Goal: Information Seeking & Learning: Learn about a topic

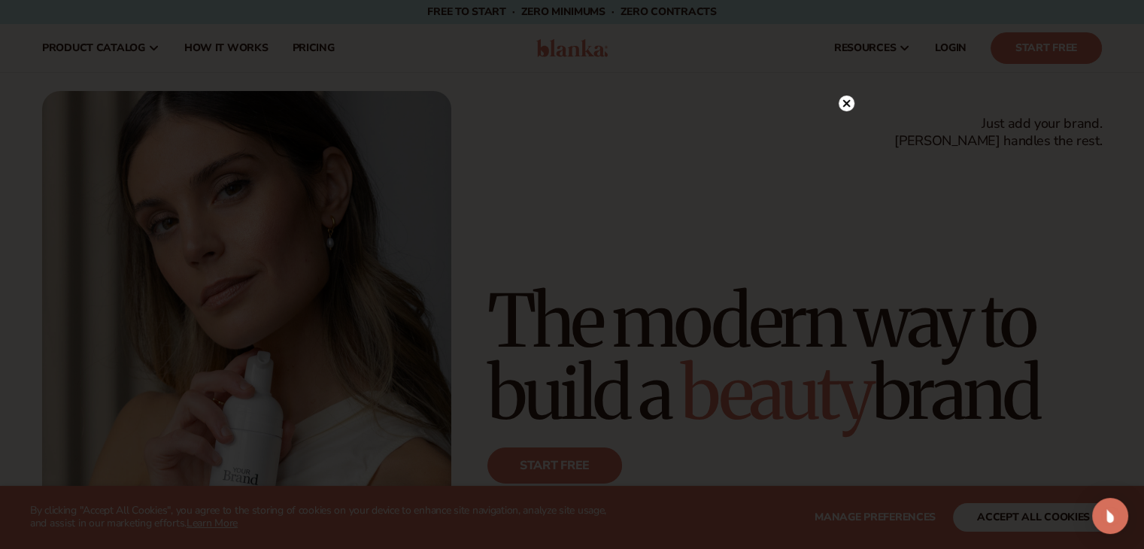
click at [844, 102] on icon at bounding box center [847, 103] width 8 height 8
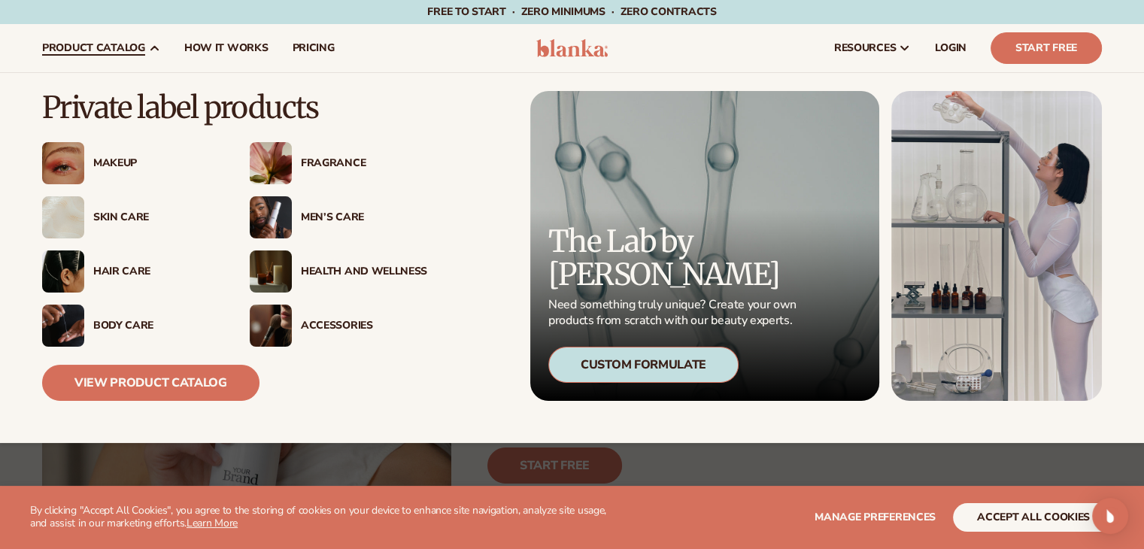
click at [141, 213] on div "Skin Care" at bounding box center [156, 217] width 126 height 13
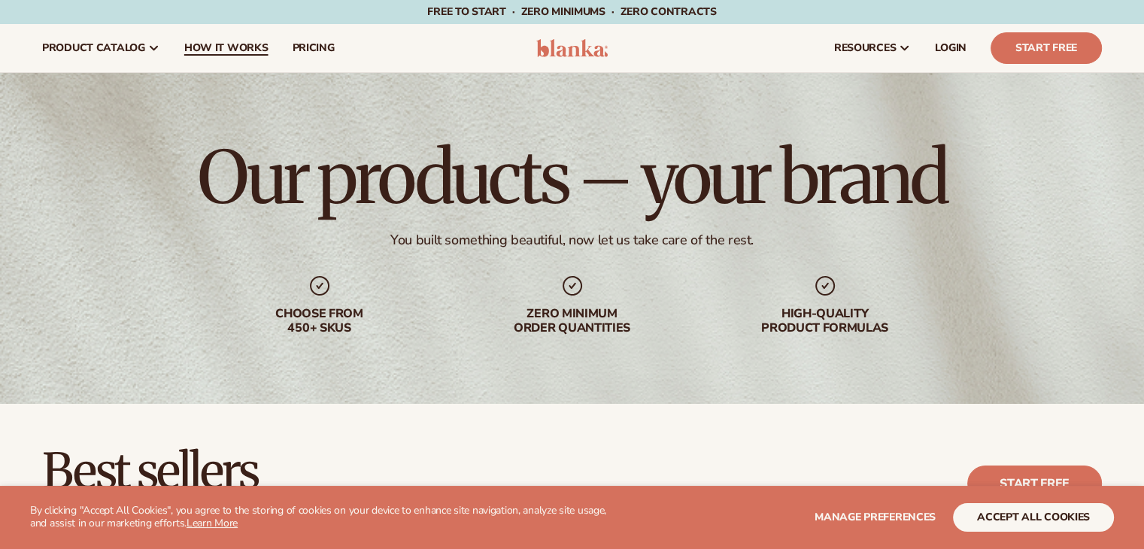
click at [227, 42] on span "How It Works" at bounding box center [226, 48] width 84 height 12
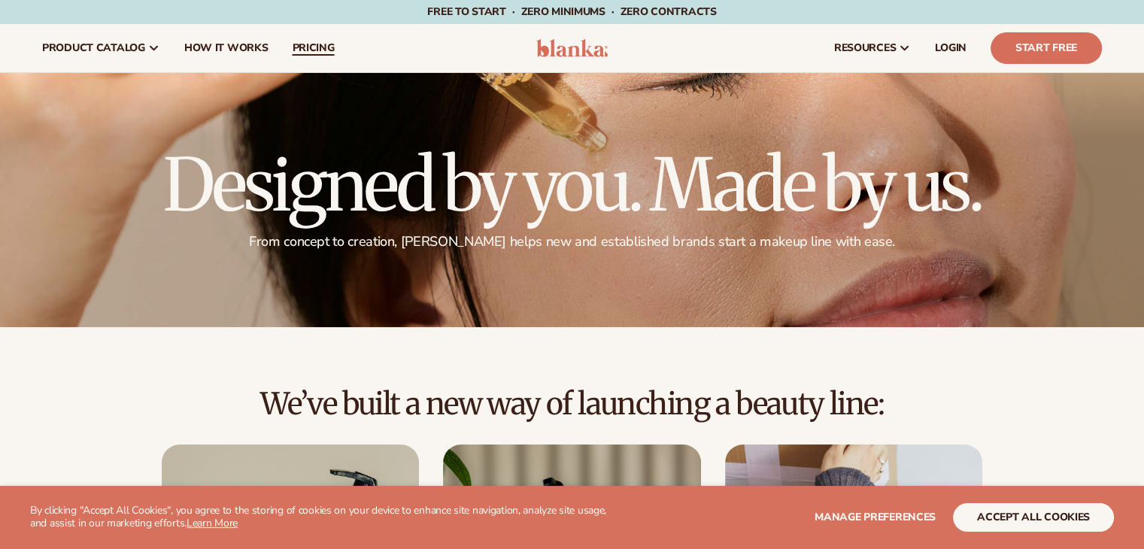
click at [303, 54] on span "pricing" at bounding box center [313, 48] width 42 height 12
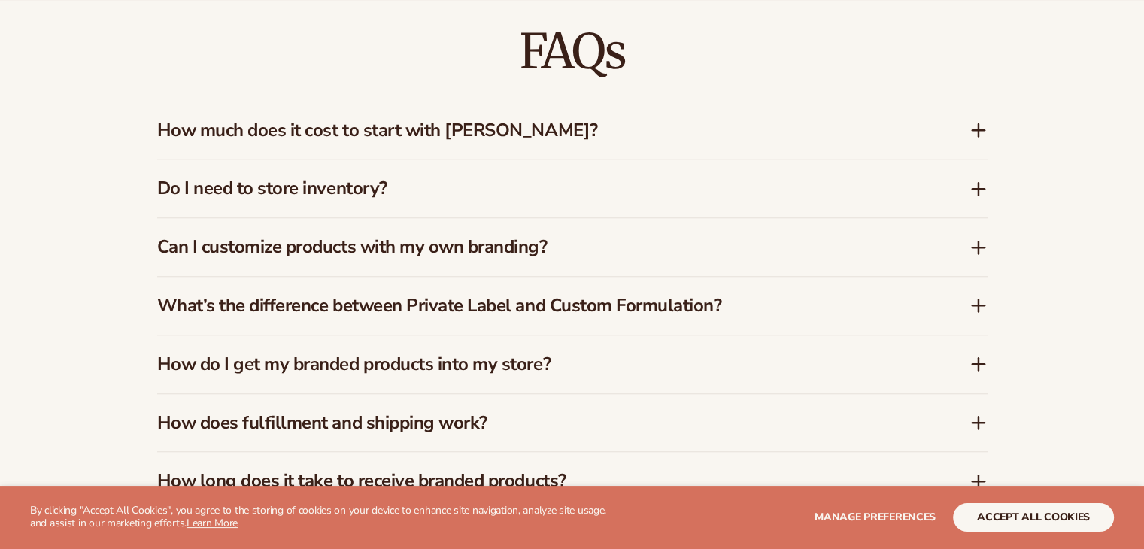
scroll to position [1315, 0]
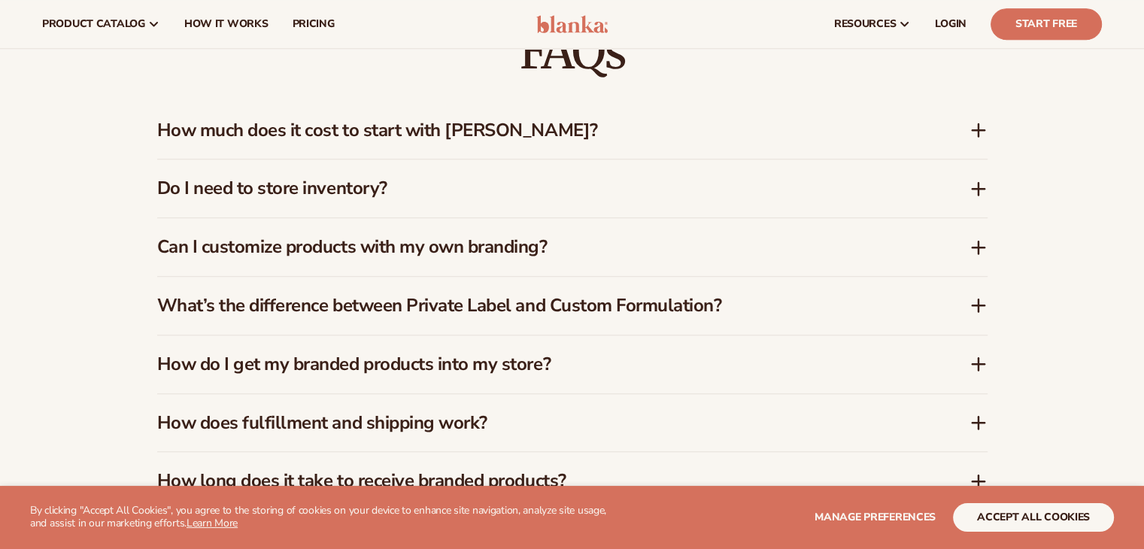
click at [479, 138] on h3 "How much does it cost to start with Blanka?" at bounding box center [541, 131] width 768 height 22
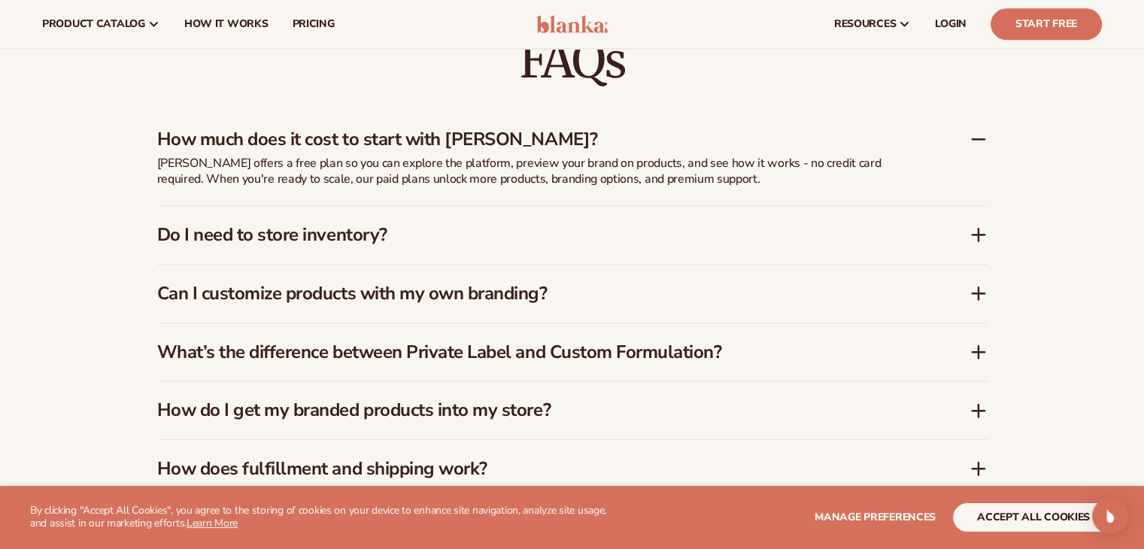
scroll to position [2193, 0]
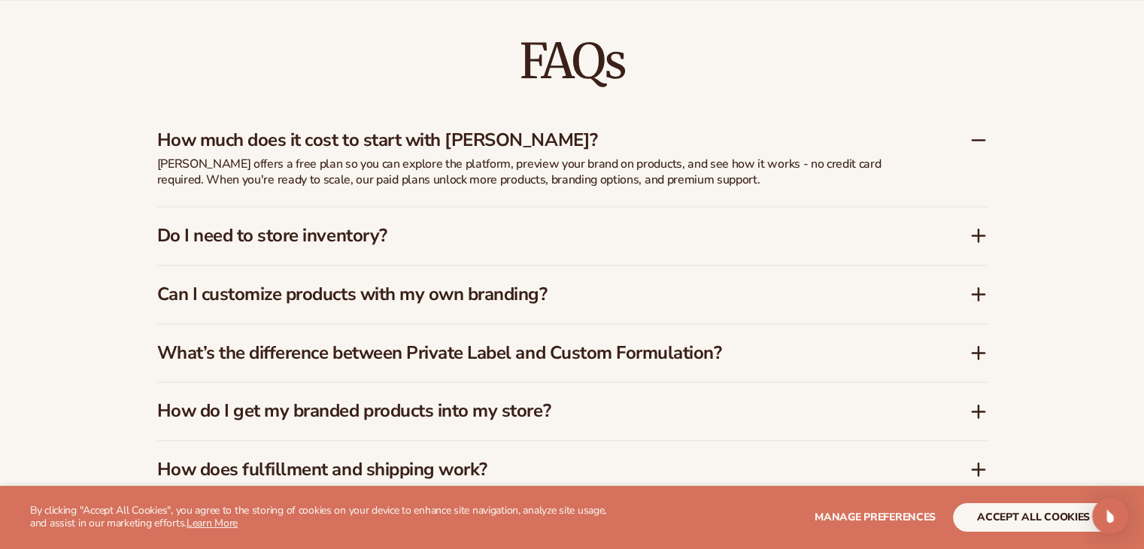
click at [498, 150] on h3 "How much does it cost to start with Blanka?" at bounding box center [541, 140] width 768 height 22
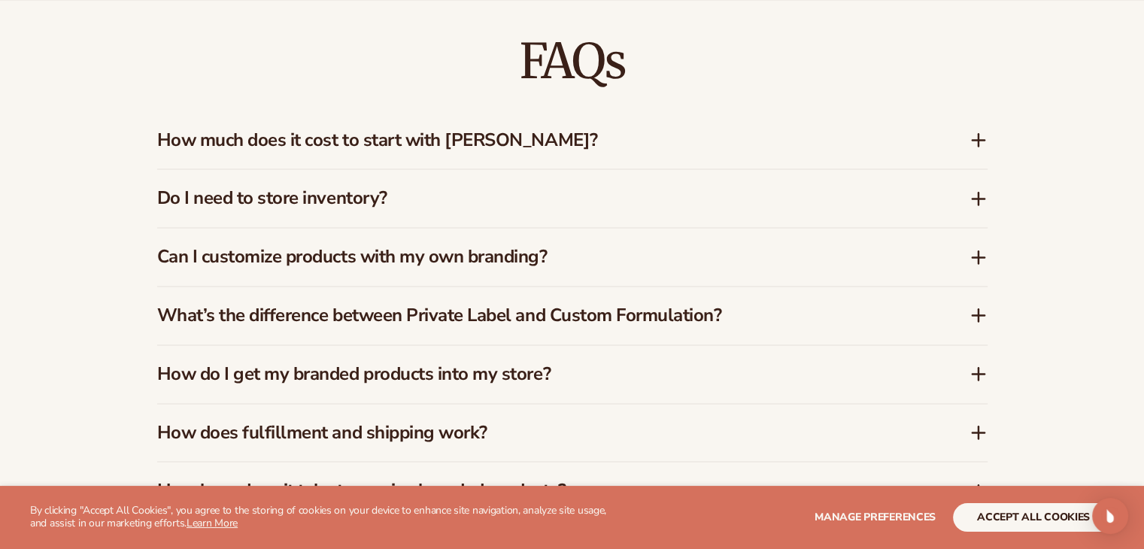
drag, startPoint x: 418, startPoint y: 172, endPoint x: 396, endPoint y: 190, distance: 28.3
click at [396, 190] on div "Do I need to store inventory?" at bounding box center [572, 198] width 831 height 58
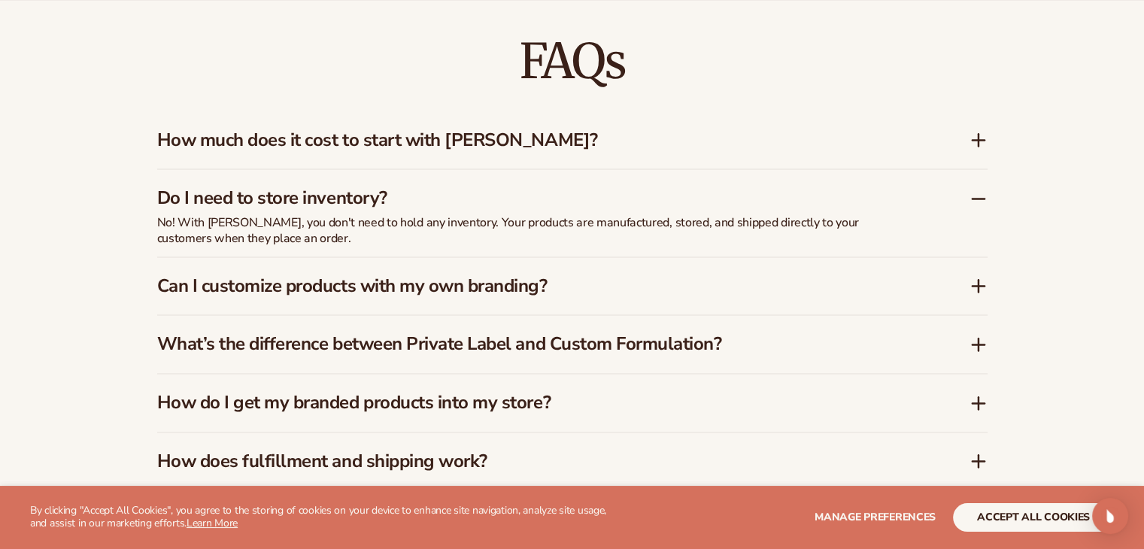
click at [396, 190] on h3 "Do I need to store inventory?" at bounding box center [541, 198] width 768 height 22
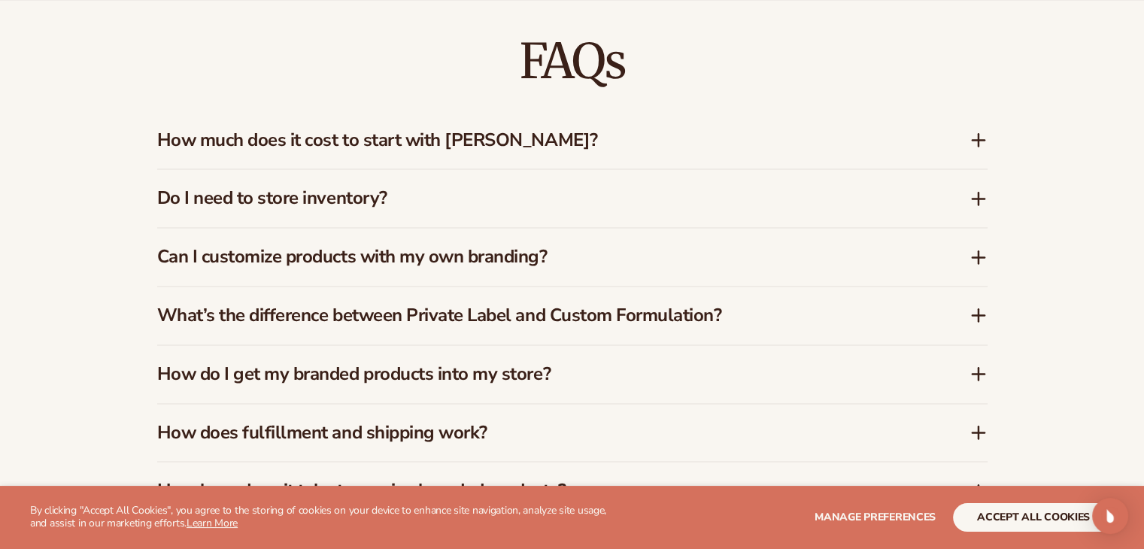
scroll to position [2221, 0]
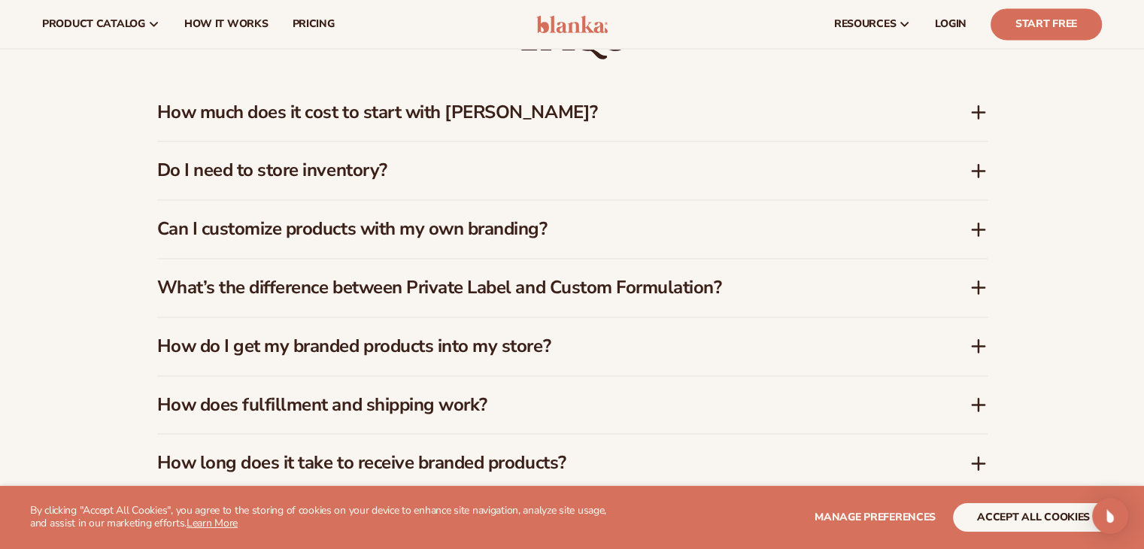
click at [424, 236] on h3 "Can I customize products with my own branding?" at bounding box center [541, 229] width 768 height 22
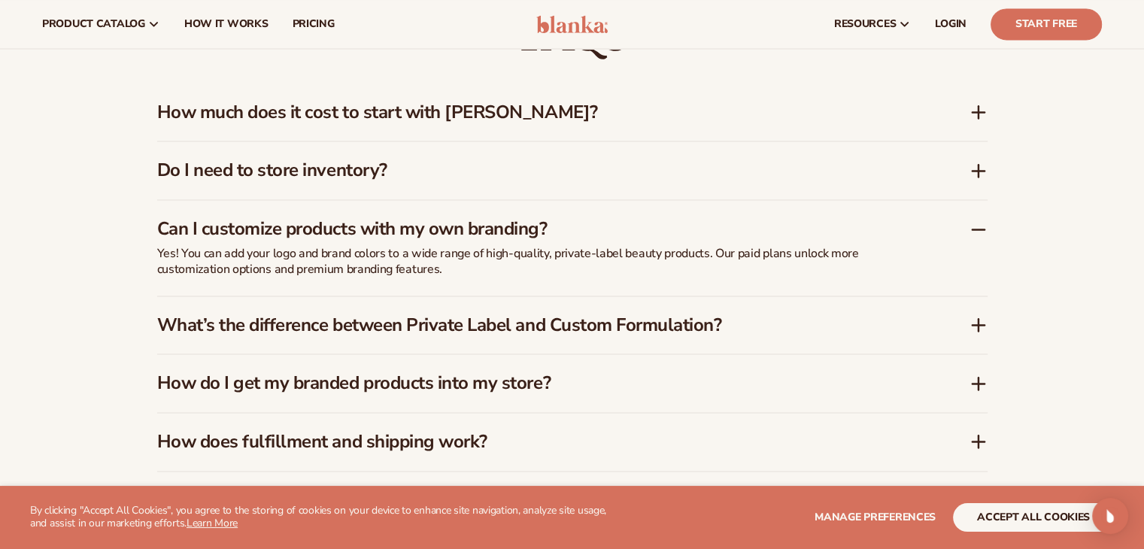
click at [424, 236] on h3 "Can I customize products with my own branding?" at bounding box center [541, 229] width 768 height 22
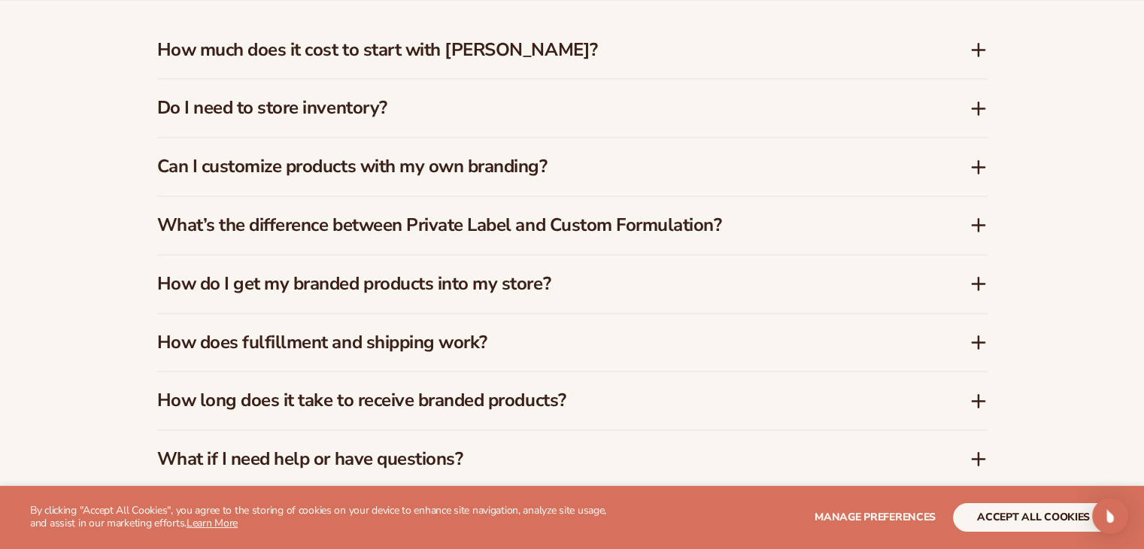
scroll to position [2287, 0]
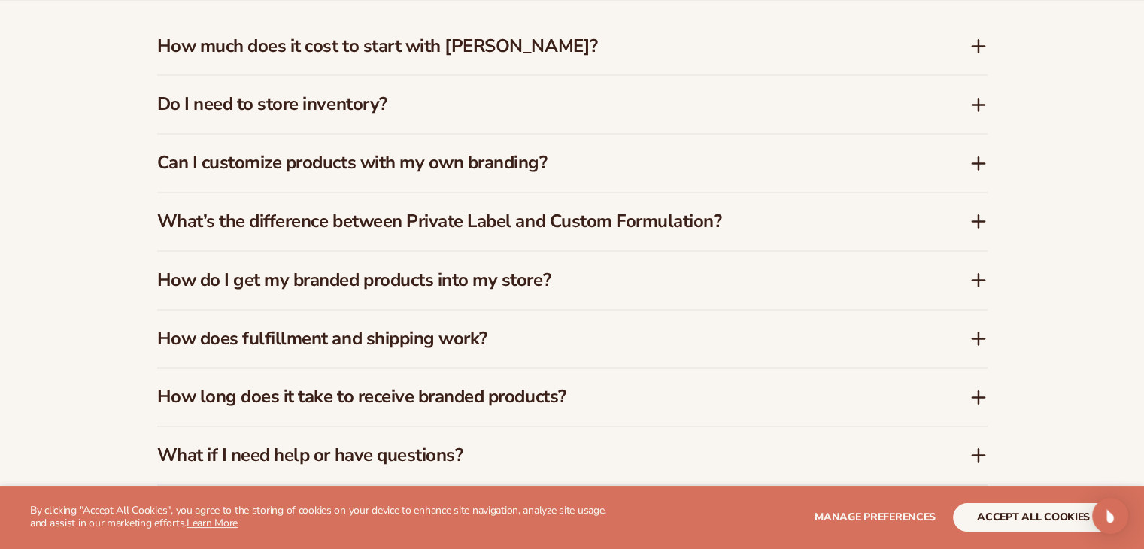
click at [461, 224] on h3 "What’s the difference between Private Label and Custom Formulation?" at bounding box center [541, 222] width 768 height 22
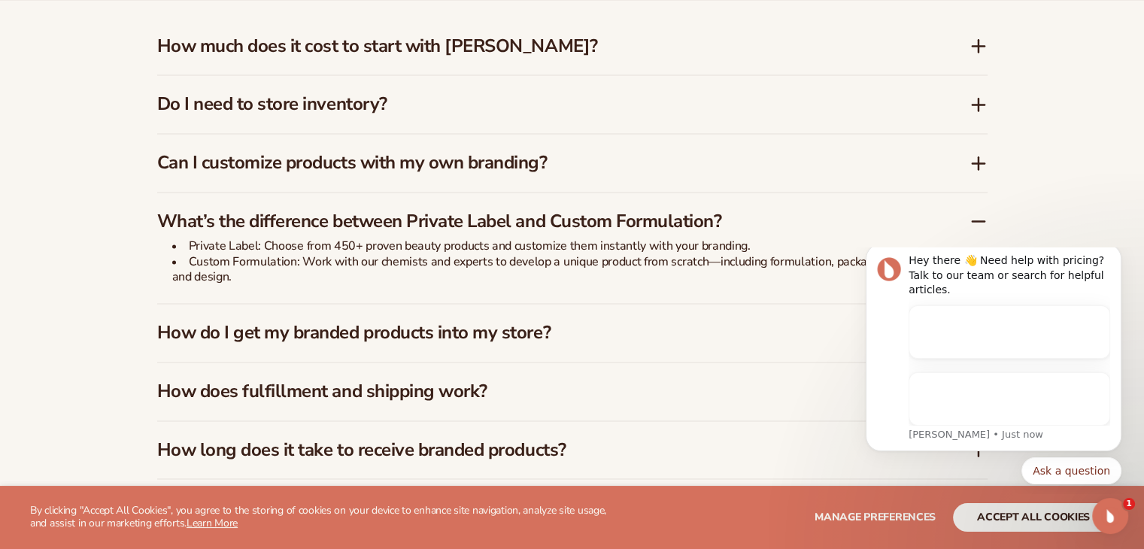
scroll to position [0, 0]
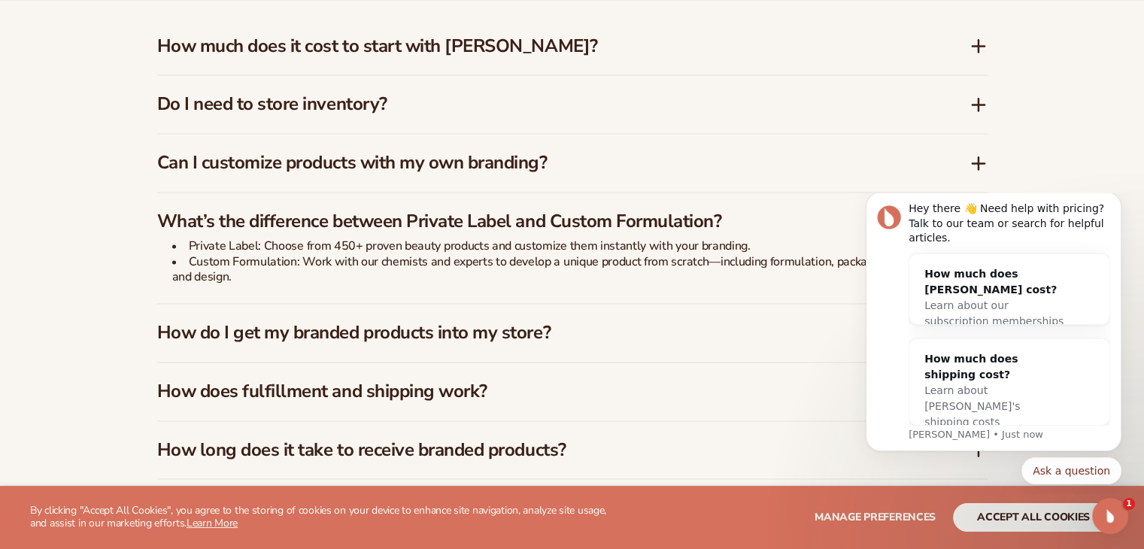
click at [461, 224] on h3 "What’s the difference between Private Label and Custom Formulation?" at bounding box center [541, 222] width 768 height 22
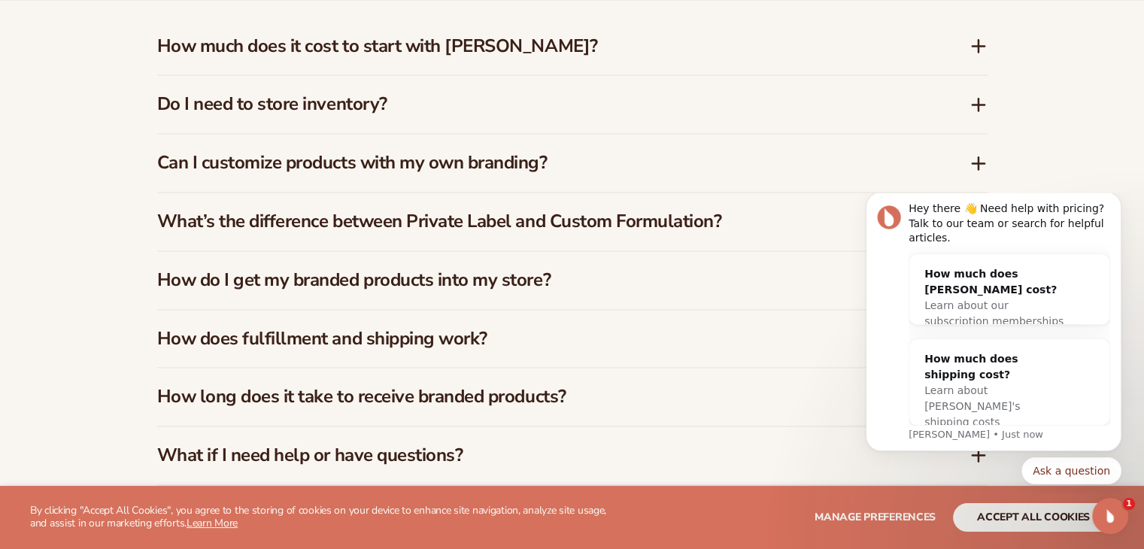
click at [451, 276] on h3 "How do I get my branded products into my store?" at bounding box center [541, 280] width 768 height 22
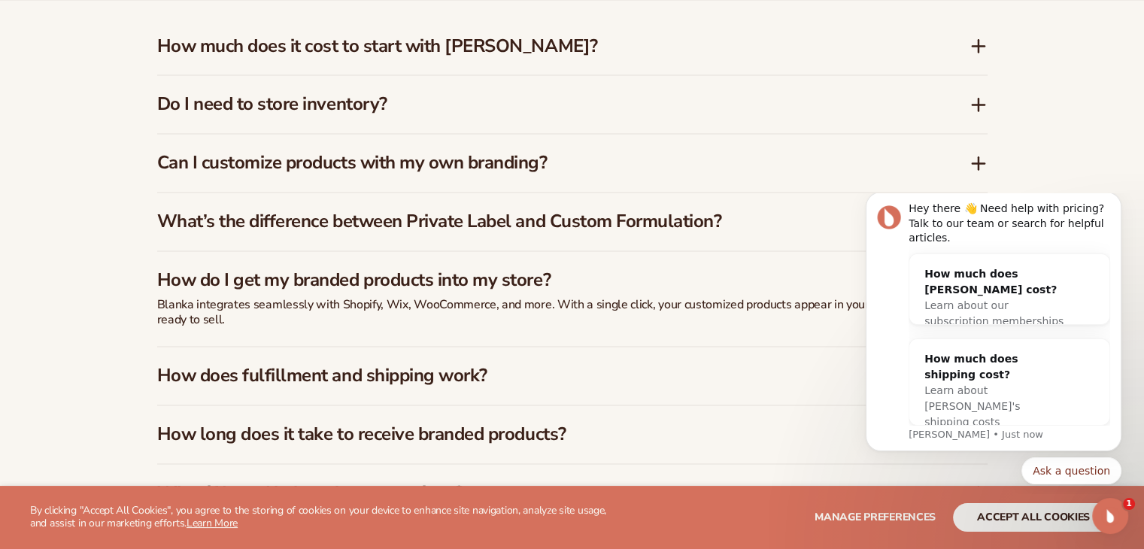
click at [451, 276] on h3 "How do I get my branded products into my store?" at bounding box center [541, 280] width 768 height 22
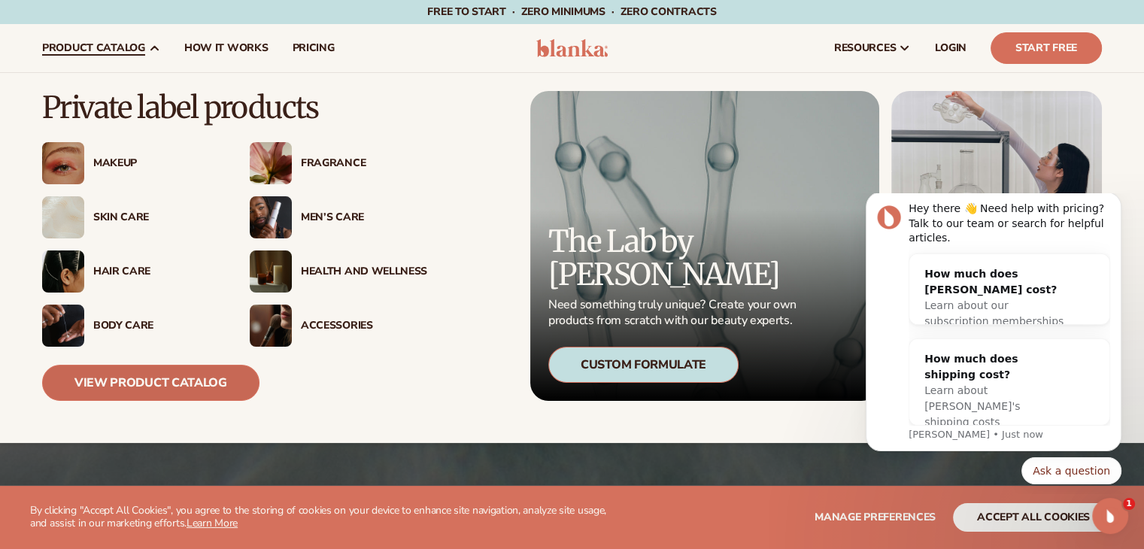
click at [152, 391] on link "View Product Catalog" at bounding box center [150, 383] width 217 height 36
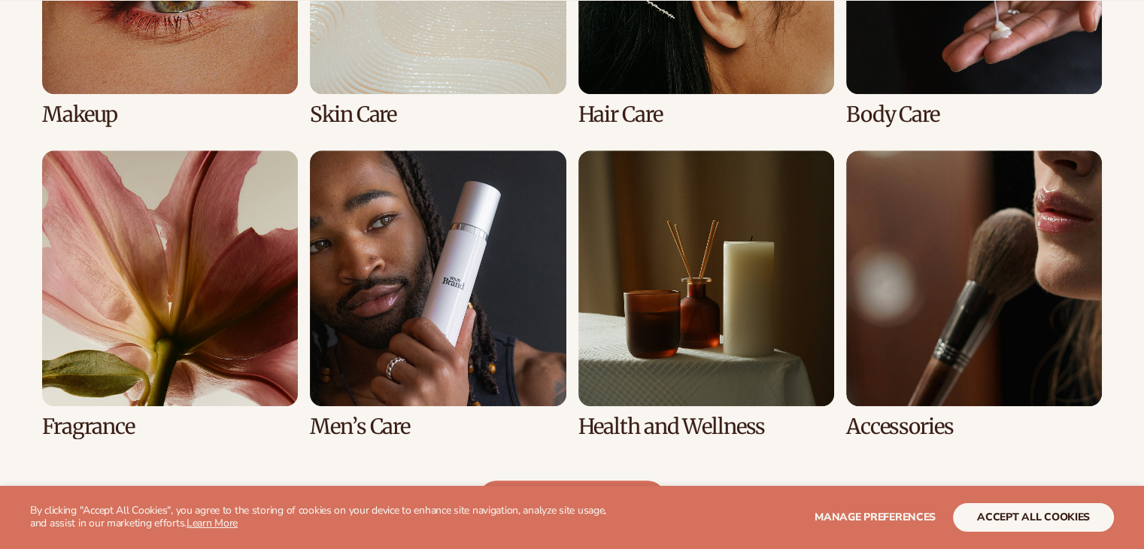
scroll to position [1299, 0]
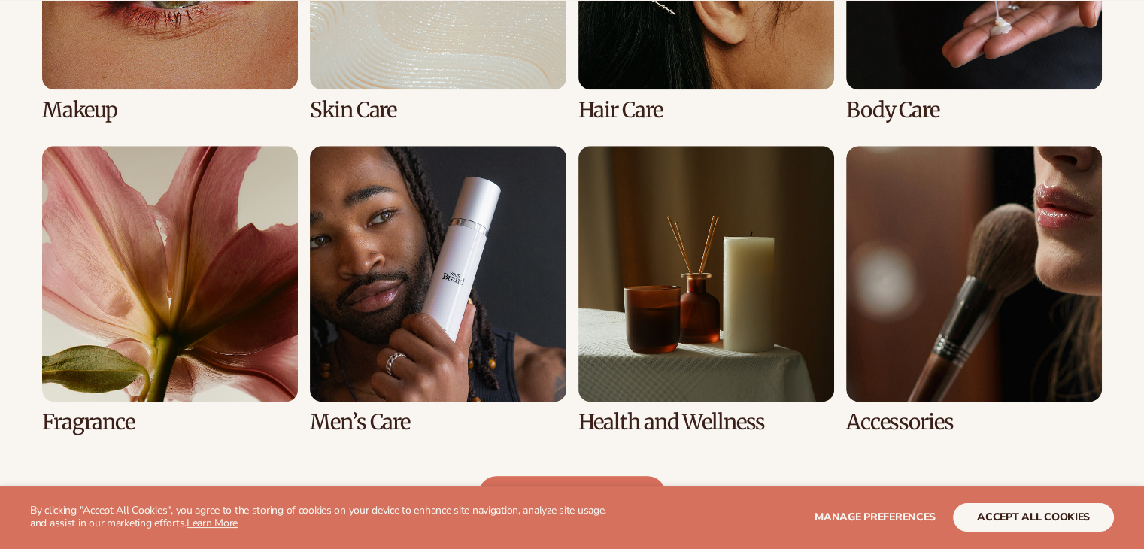
click at [445, 290] on link "6 / 8" at bounding box center [438, 290] width 256 height 288
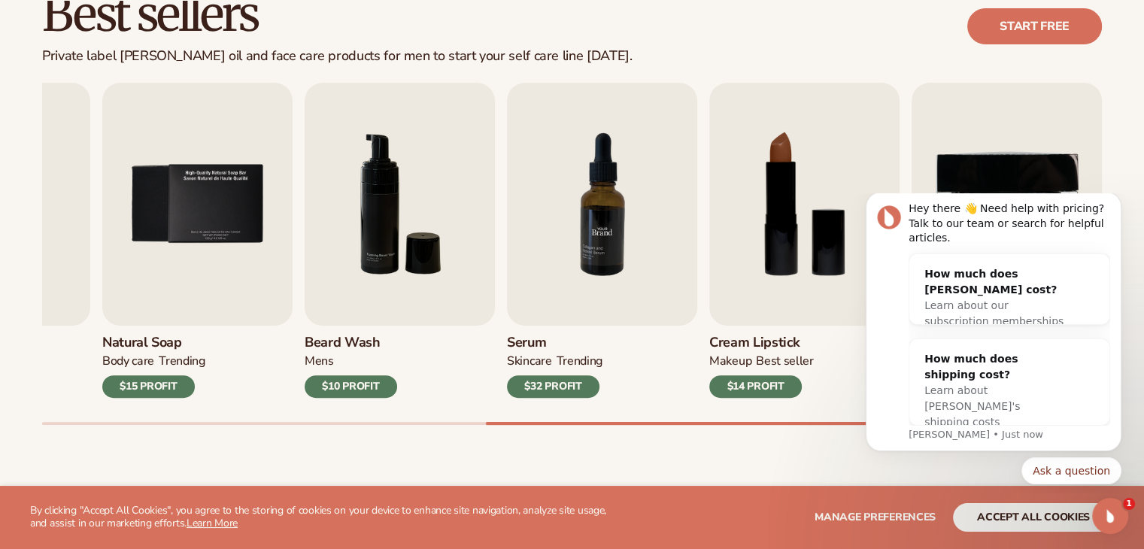
click at [552, 285] on img "7 / 9" at bounding box center [602, 204] width 190 height 243
click at [593, 231] on img "7 / 9" at bounding box center [602, 204] width 190 height 243
click at [163, 308] on img "5 / 9" at bounding box center [197, 204] width 190 height 243
click at [224, 207] on img "5 / 9" at bounding box center [197, 204] width 190 height 243
click at [135, 344] on h3 "Natural Soap" at bounding box center [153, 343] width 103 height 17
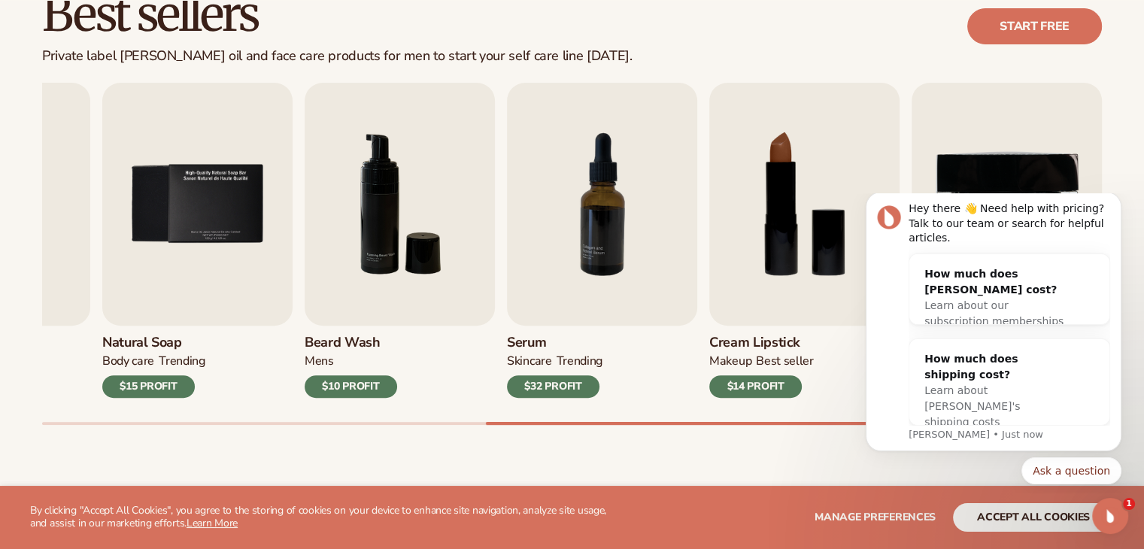
click at [135, 385] on div "$15 PROFIT" at bounding box center [148, 386] width 93 height 23
click at [1017, 28] on link "Start free" at bounding box center [1035, 26] width 135 height 36
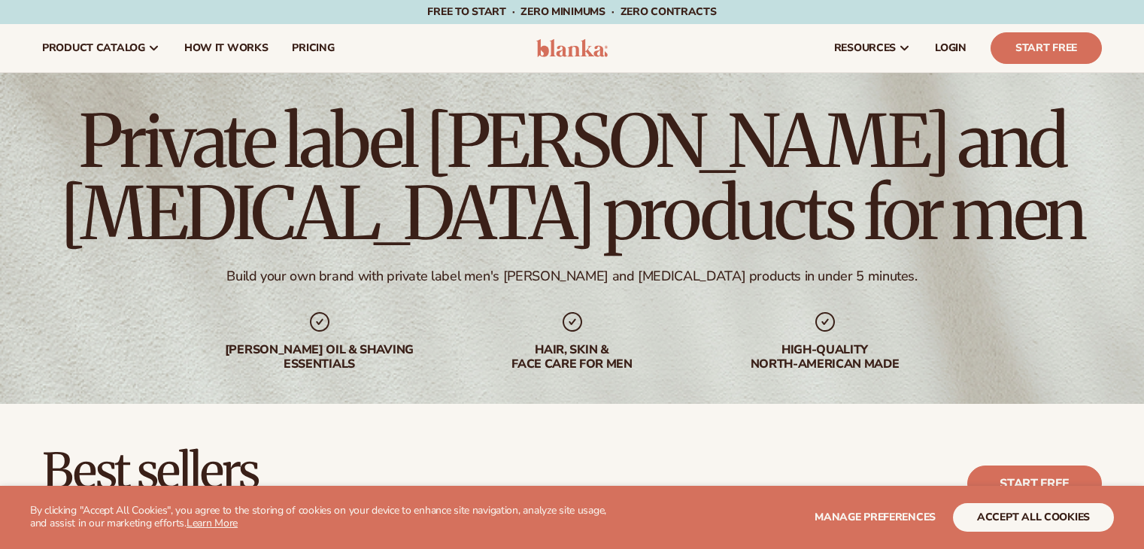
scroll to position [457, 0]
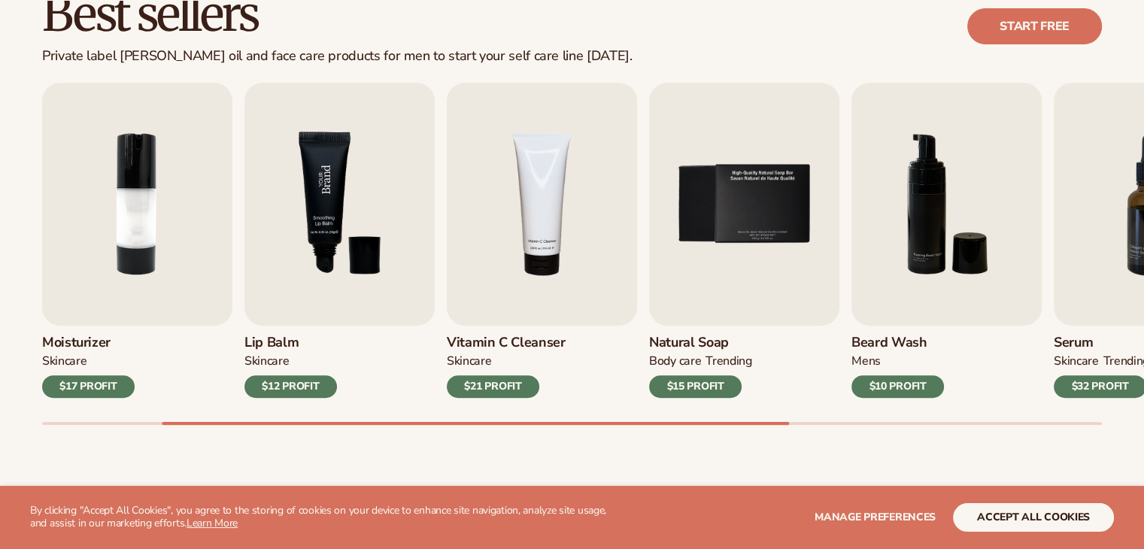
click at [320, 201] on img "3 / 9" at bounding box center [340, 204] width 190 height 243
click at [277, 351] on h3 "Lip Balm" at bounding box center [291, 343] width 93 height 17
click at [278, 379] on div "$12 PROFIT" at bounding box center [291, 386] width 93 height 23
click at [473, 348] on h3 "Vitamin C Cleanser" at bounding box center [506, 343] width 119 height 17
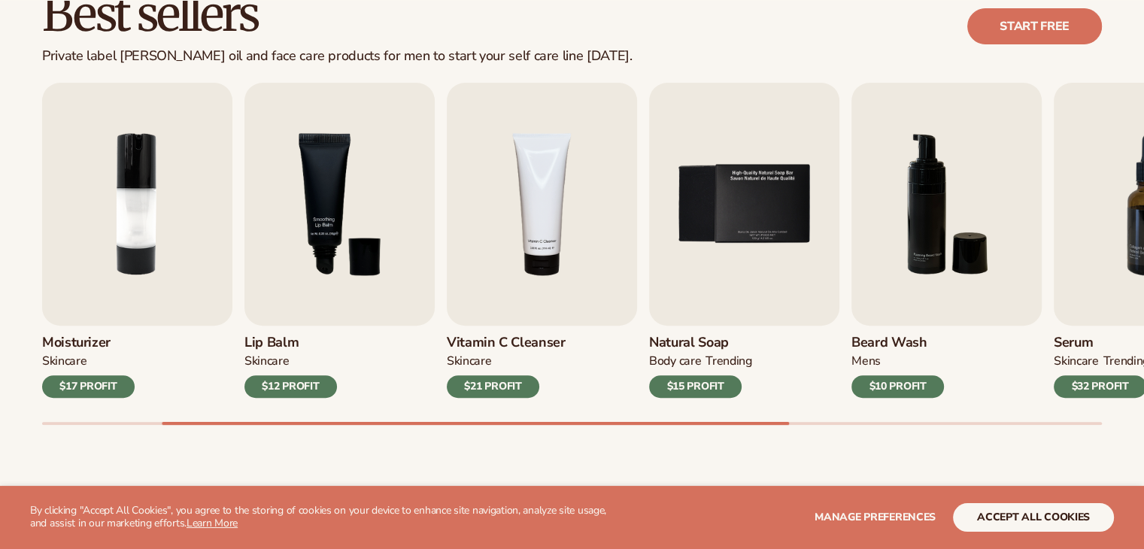
click at [473, 348] on h3 "Vitamin C Cleanser" at bounding box center [506, 343] width 119 height 17
click at [522, 266] on img "4 / 9" at bounding box center [542, 204] width 190 height 243
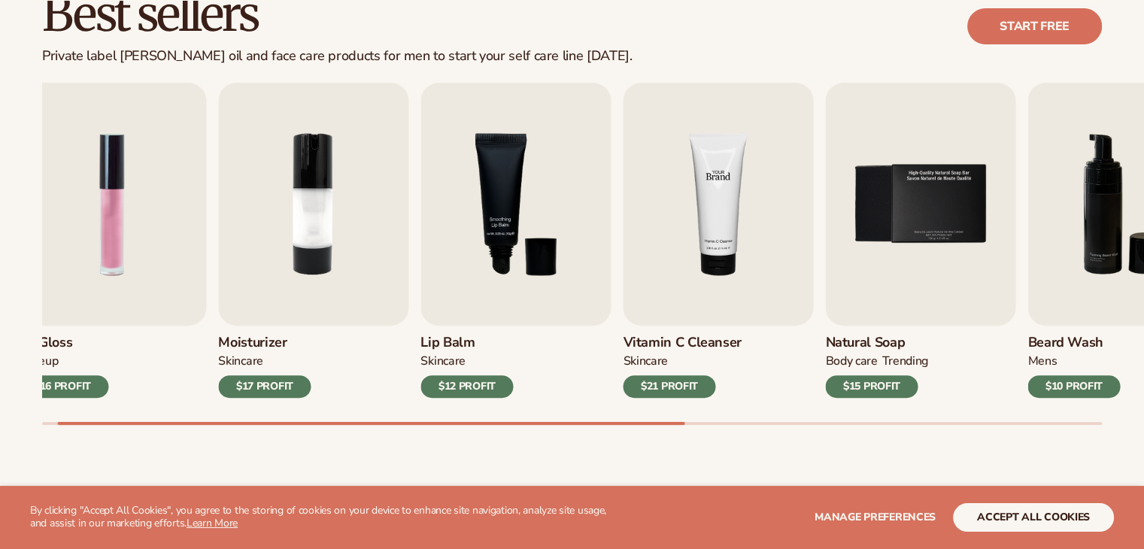
click at [729, 213] on img "4 / 9" at bounding box center [718, 204] width 190 height 243
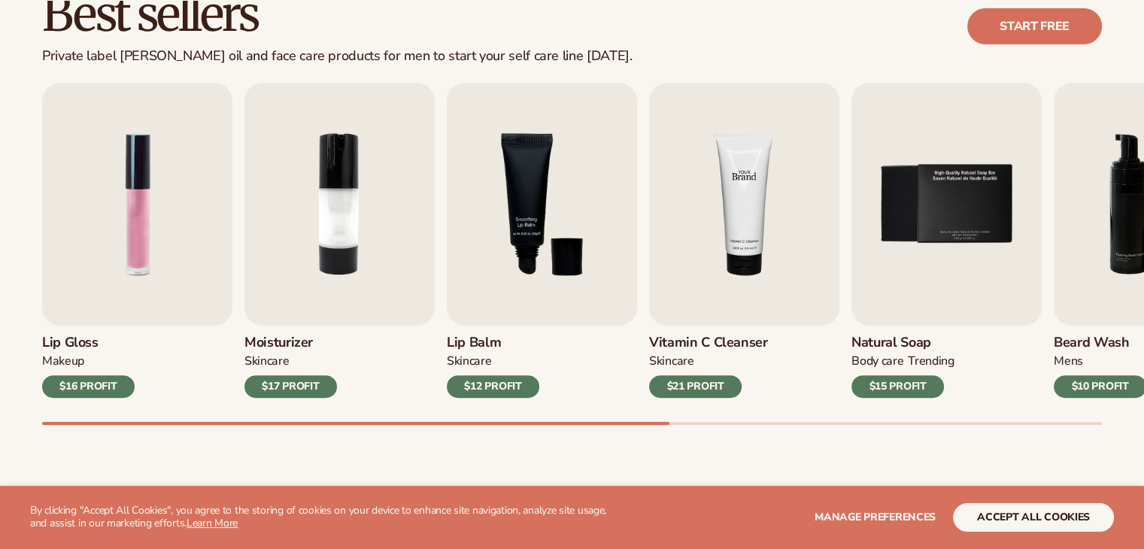
click at [729, 213] on img "4 / 9" at bounding box center [744, 204] width 190 height 243
click at [951, 228] on img "5 / 9" at bounding box center [947, 204] width 190 height 243
click at [895, 353] on link "Natural Soap BODY Care TRENDING $15 PROFIT" at bounding box center [947, 240] width 190 height 315
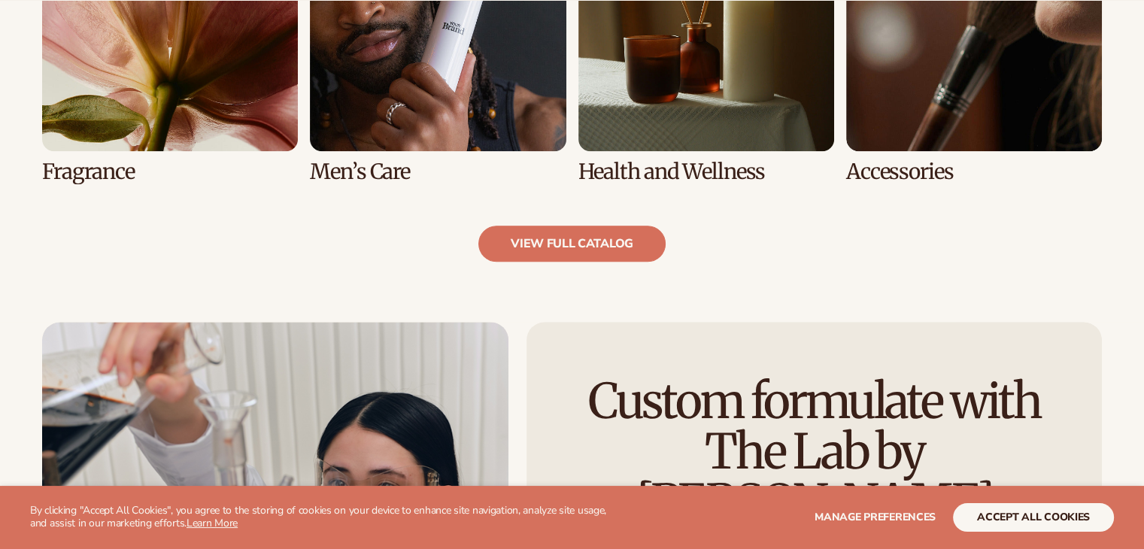
scroll to position [1728, 0]
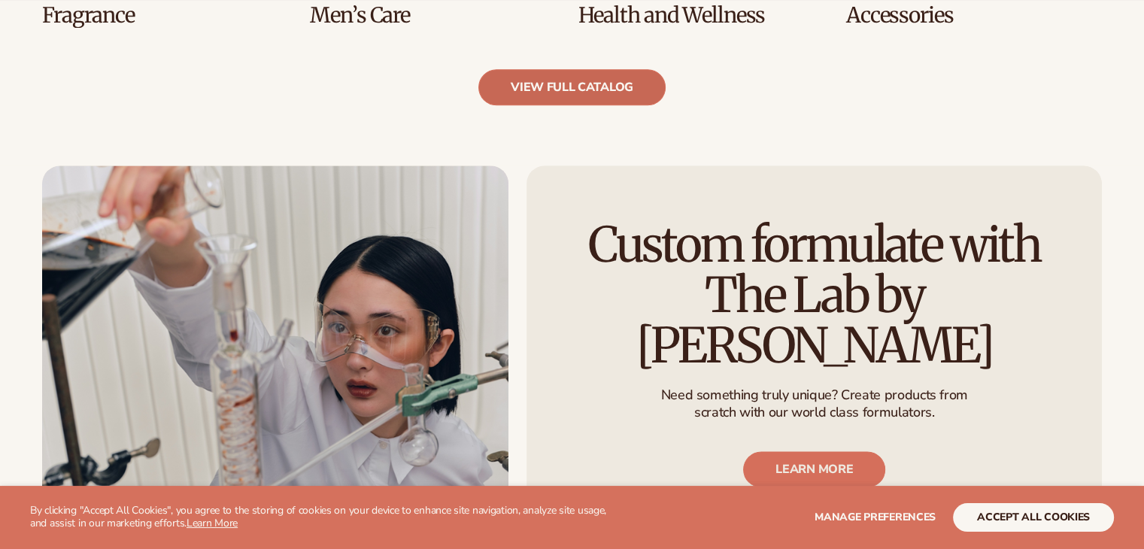
click at [622, 98] on link "view full catalog" at bounding box center [572, 87] width 187 height 36
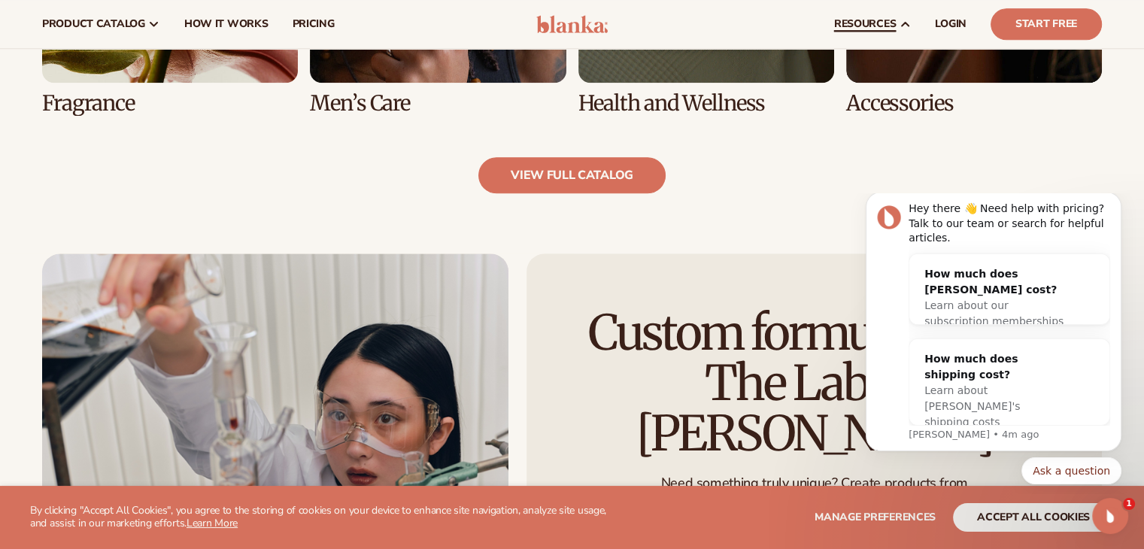
scroll to position [0, 0]
